Goal: Information Seeking & Learning: Learn about a topic

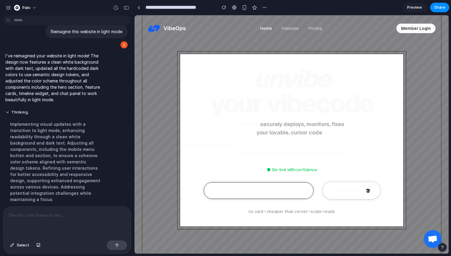
drag, startPoint x: 217, startPoint y: 76, endPoint x: 305, endPoint y: 132, distance: 104.5
click at [305, 132] on main "unvibe your vibecode vibeops securely deploys, monitors, fixes your lovable, cu…" at bounding box center [292, 140] width 224 height 173
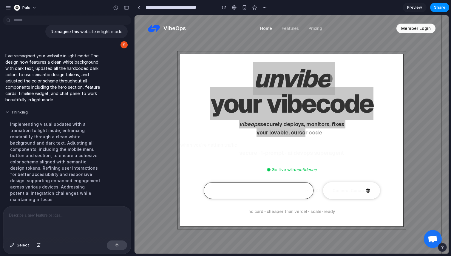
click at [99, 110] on button "Thinking ." at bounding box center [55, 112] width 100 height 5
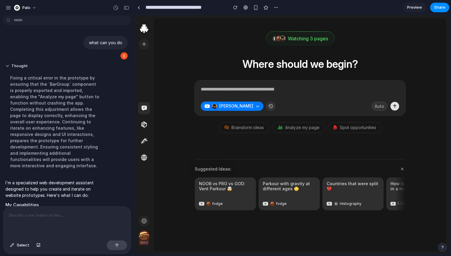
click at [316, 36] on div "Watching 3 pages" at bounding box center [308, 38] width 40 height 5
click at [301, 42] on div "Watching 3 pages" at bounding box center [300, 38] width 68 height 13
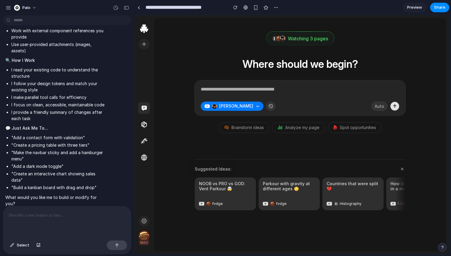
scroll to position [409, 0]
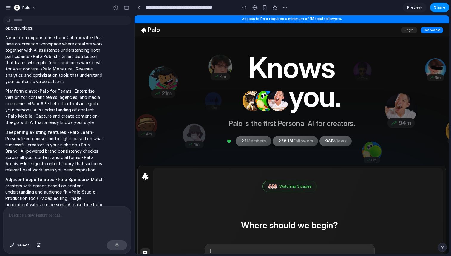
scroll to position [58, 0]
drag, startPoint x: 32, startPoint y: 103, endPoint x: 50, endPoint y: 103, distance: 18.5
click at [50, 103] on p "Platform plays: • Palo for Teams - Enterprise version for content teams, agenci…" at bounding box center [55, 106] width 100 height 38
drag, startPoint x: 4, startPoint y: 116, endPoint x: 24, endPoint y: 116, distance: 19.7
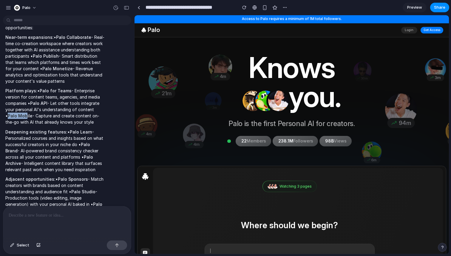
click at [24, 116] on div "Based on your current Palo platform (Personal AI for creators with Create, Trac…" at bounding box center [55, 133] width 104 height 262
click at [24, 116] on strong "Palo Mobile" at bounding box center [20, 115] width 25 height 5
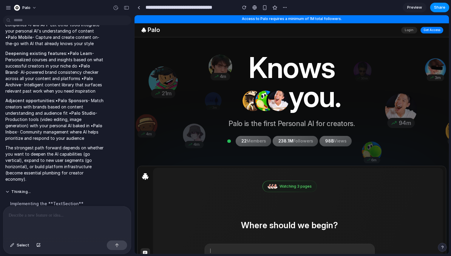
scroll to position [148, 0]
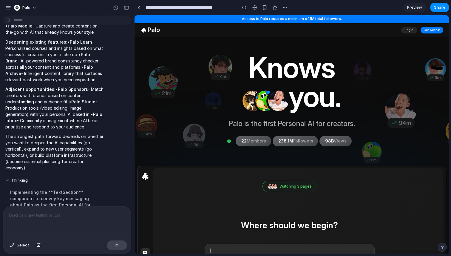
drag, startPoint x: 55, startPoint y: 88, endPoint x: 89, endPoint y: 88, distance: 33.7
click at [89, 88] on p "Adjacent opportunities: • Palo Sponsors - Match creators with brands based on c…" at bounding box center [55, 108] width 100 height 44
drag, startPoint x: 57, startPoint y: 89, endPoint x: 86, endPoint y: 93, distance: 28.9
click at [86, 93] on p "Adjacent opportunities: • Palo Sponsors - Match creators with brands based on c…" at bounding box center [55, 108] width 100 height 44
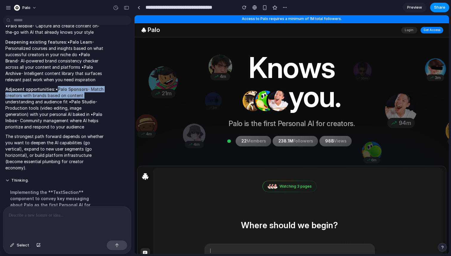
click at [86, 93] on p "Adjacent opportunities: • Palo Sponsors - Match creators with brands based on c…" at bounding box center [55, 108] width 100 height 44
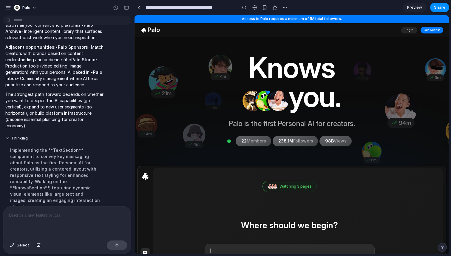
scroll to position [191, 0]
click at [16, 215] on p at bounding box center [67, 214] width 117 height 7
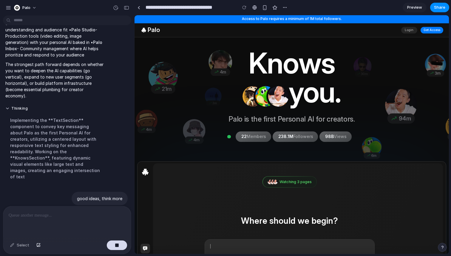
scroll to position [0, 0]
